Goal: Find specific page/section: Find specific page/section

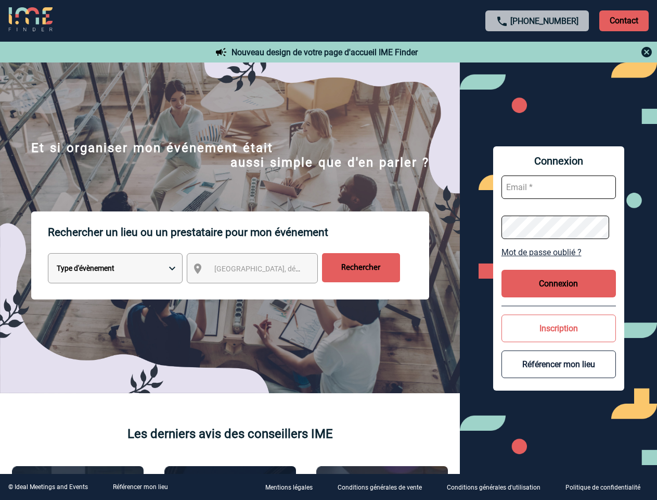
click at [328, 250] on p "Rechercher un lieu ou un prestataire pour mon événement" at bounding box center [239, 232] width 382 height 42
click at [624, 20] on p "Contact" at bounding box center [624, 20] width 49 height 21
click at [538, 52] on div at bounding box center [538, 52] width 232 height 12
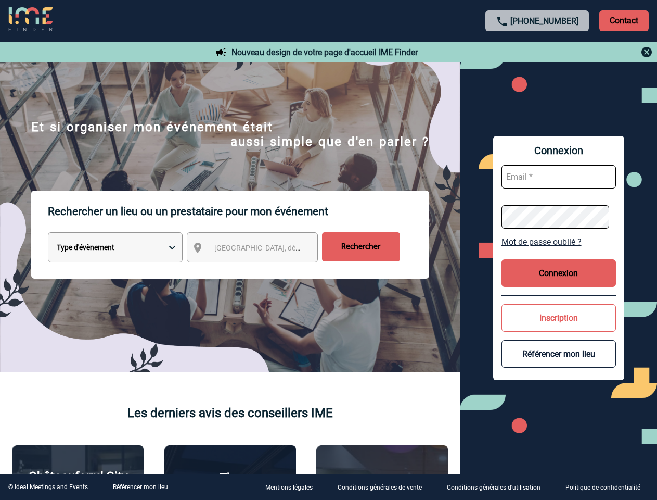
click at [262, 269] on form "Type d'évènement Séminaire avec nuitée Réunion Repas de groupe Team Building & …" at bounding box center [230, 250] width 398 height 37
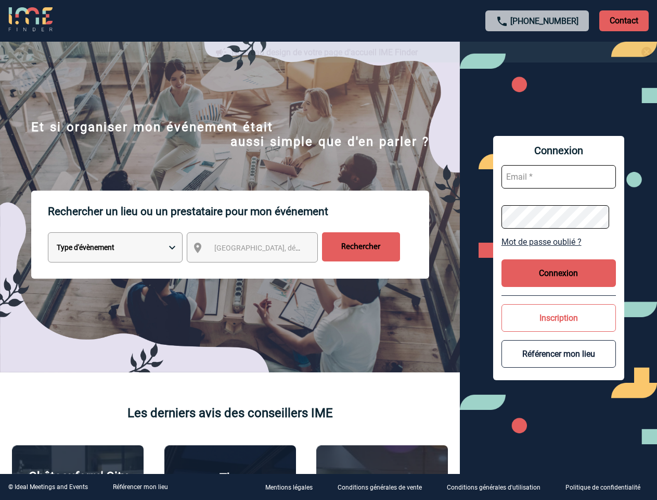
click at [559, 252] on div at bounding box center [297, 226] width 594 height 452
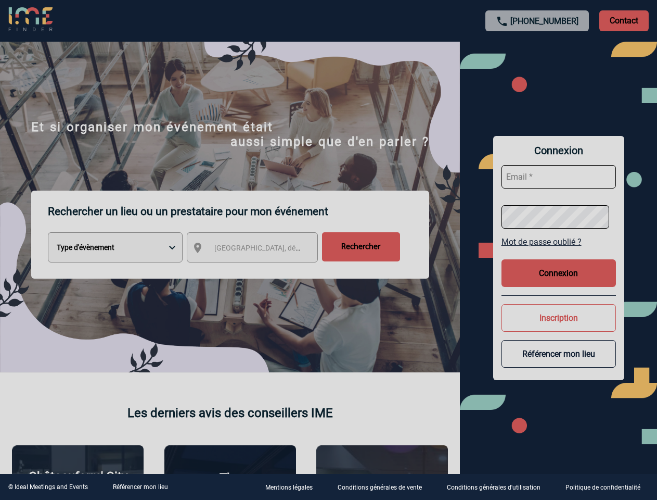
click at [559, 283] on div at bounding box center [328, 250] width 657 height 500
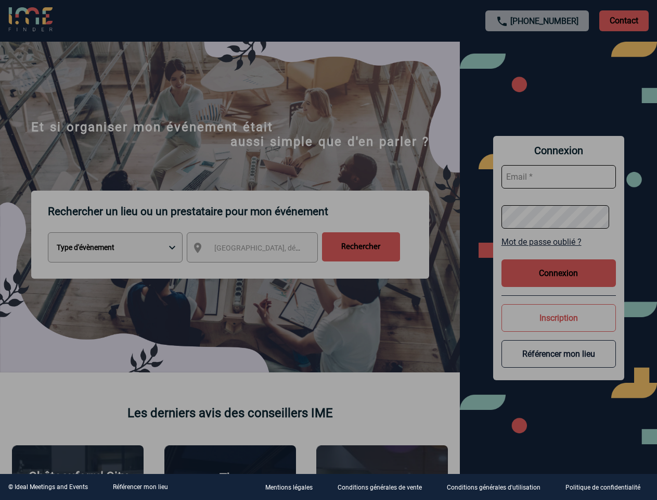
click at [559, 328] on div at bounding box center [328, 250] width 657 height 500
click at [559, 364] on div at bounding box center [328, 250] width 657 height 500
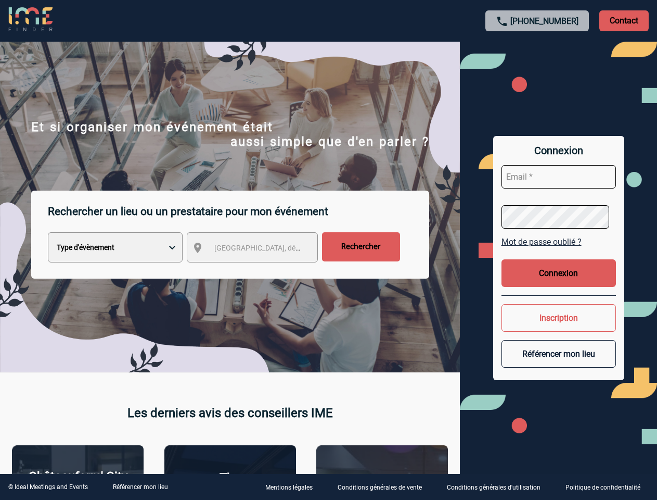
click at [140, 487] on link "Référencer mon lieu" at bounding box center [140, 486] width 55 height 7
